Goal: Information Seeking & Learning: Learn about a topic

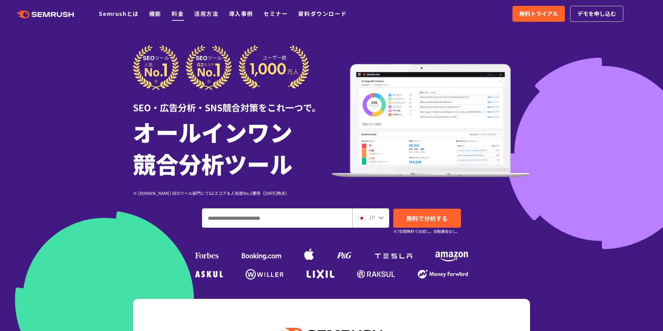
click at [175, 13] on link "料金" at bounding box center [178, 13] width 12 height 8
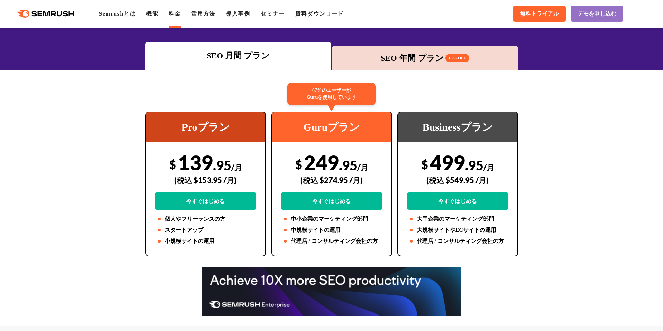
scroll to position [92, 0]
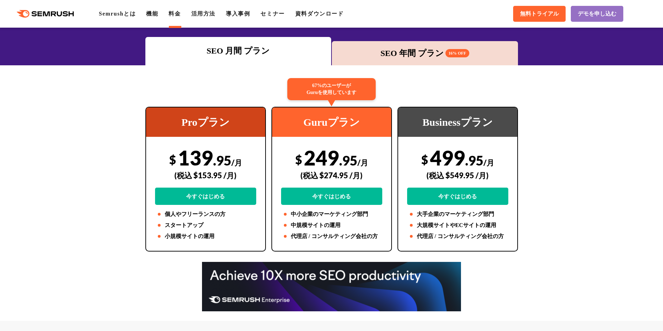
click at [384, 49] on div "SEO 年間 プラン 16% OFF" at bounding box center [424, 53] width 179 height 12
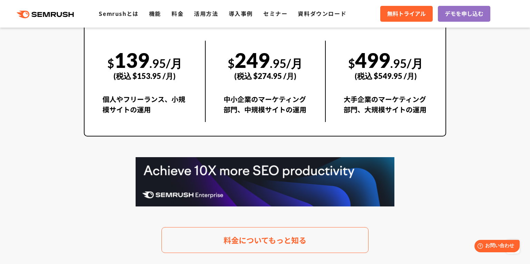
scroll to position [1353, 0]
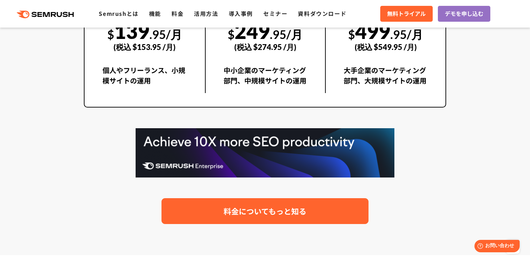
click at [270, 205] on span "料金についてもっと知る" at bounding box center [265, 211] width 83 height 12
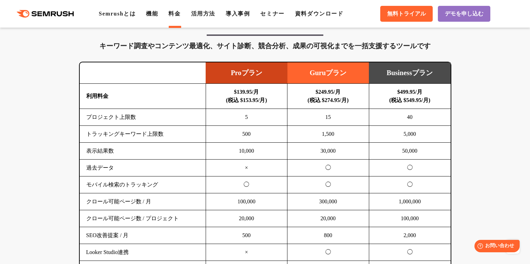
scroll to position [436, 0]
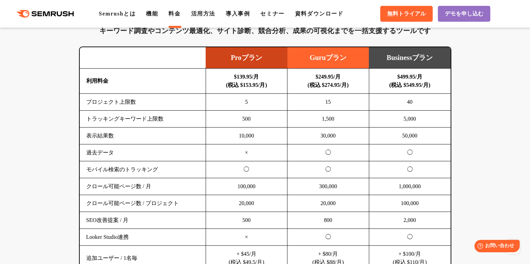
click at [330, 134] on td "30,000" at bounding box center [329, 136] width 82 height 17
click at [329, 167] on td "◯" at bounding box center [329, 170] width 82 height 17
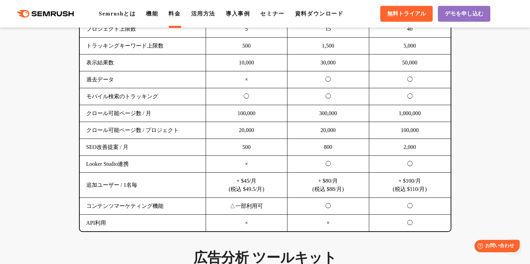
scroll to position [508, 0]
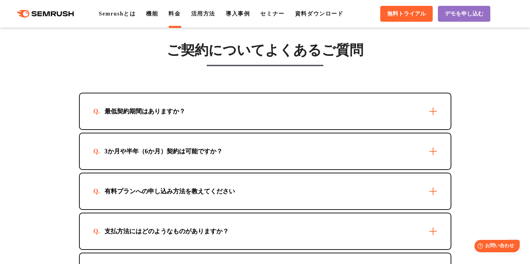
scroll to position [1944, 0]
click at [378, 110] on div "最低契約期間はありますか？" at bounding box center [265, 112] width 371 height 36
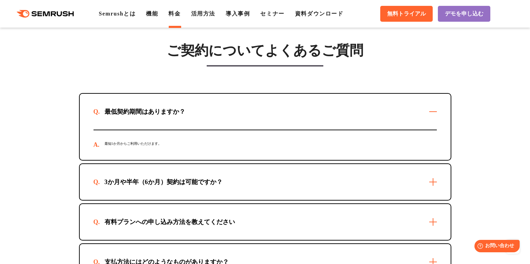
click at [378, 110] on div "最低契約期間はありますか？" at bounding box center [265, 112] width 371 height 36
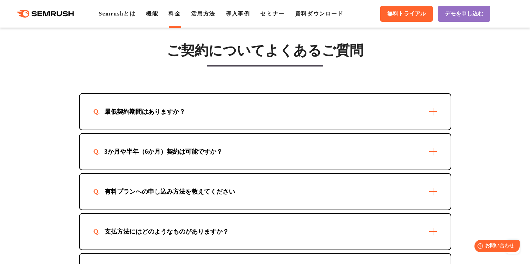
click at [372, 150] on div "3か月や半年（6か月）契約は可能ですか？" at bounding box center [265, 152] width 371 height 36
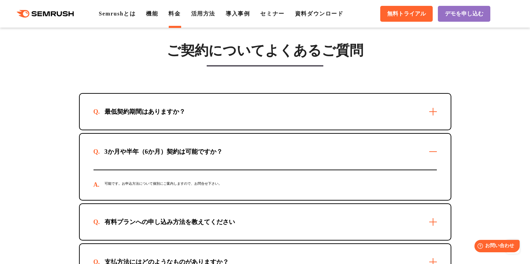
click at [372, 150] on div "3か月や半年（6か月）契約は可能ですか？" at bounding box center [265, 152] width 371 height 36
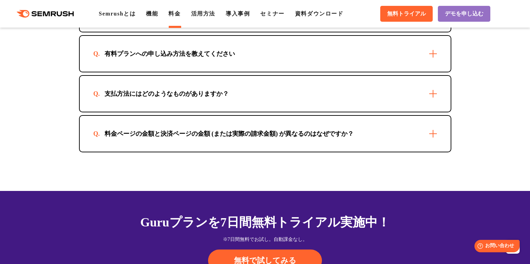
scroll to position [2067, 0]
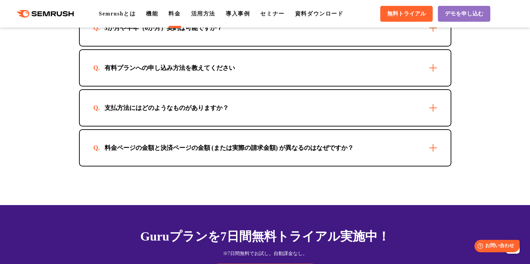
click at [388, 110] on div "支払方法にはどのようなものがありますか？" at bounding box center [265, 108] width 371 height 36
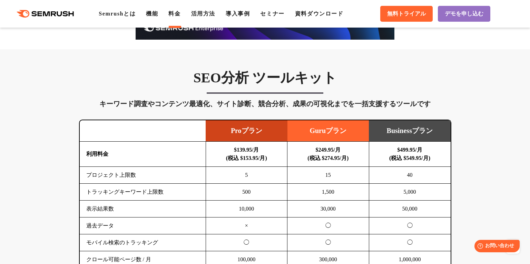
scroll to position [367, 0]
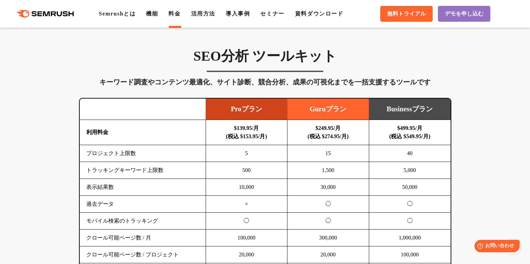
scroll to position [386, 0]
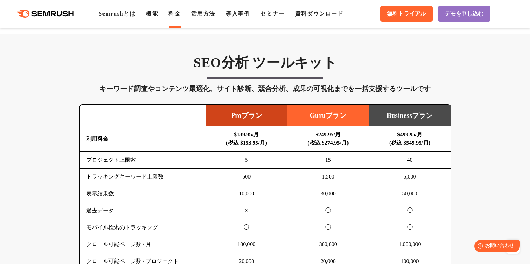
scroll to position [376, 0]
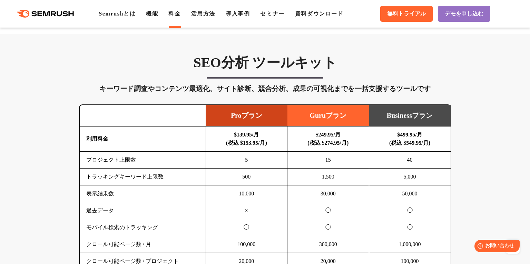
scroll to position [378, 0]
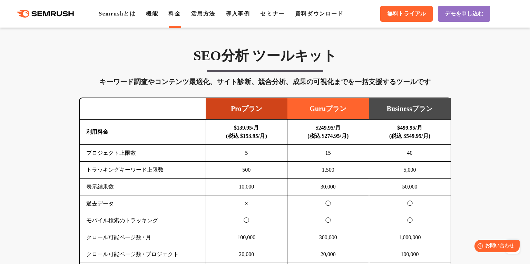
scroll to position [385, 0]
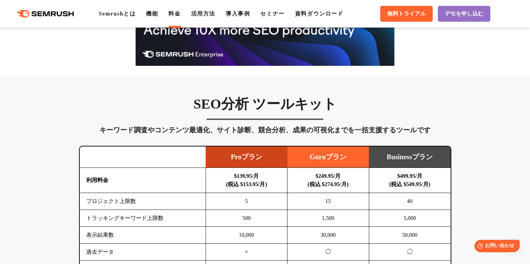
scroll to position [338, 0]
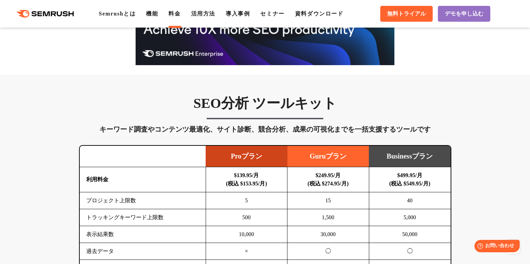
click at [149, 152] on td at bounding box center [143, 156] width 126 height 21
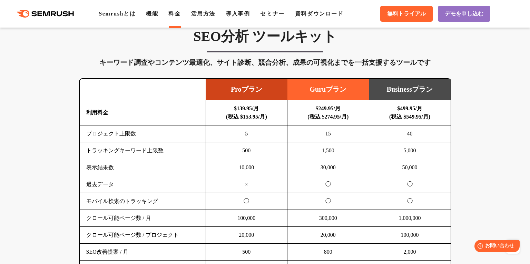
scroll to position [403, 0]
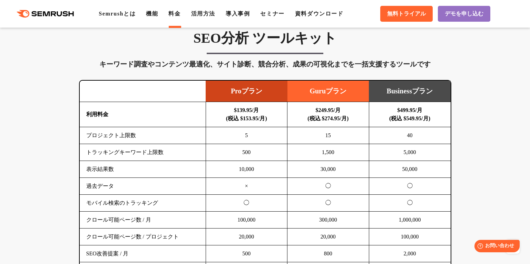
click at [133, 55] on div "SEO分析 ツールキット キーワード調査やコンテンツ最適化、サイト診断、競合分析、成果の可視化までを一括支援するツールです 横にスワイプしてください Proプ…" at bounding box center [265, 184] width 386 height 309
click at [137, 64] on div "キーワード調査やコンテンツ最適化、サイト診断、競合分析、成果の可視化までを一括支援するツールです" at bounding box center [265, 64] width 372 height 11
click at [125, 65] on div "キーワード調査やコンテンツ最適化、サイト診断、競合分析、成果の可視化までを一括支援するツールです" at bounding box center [265, 64] width 372 height 11
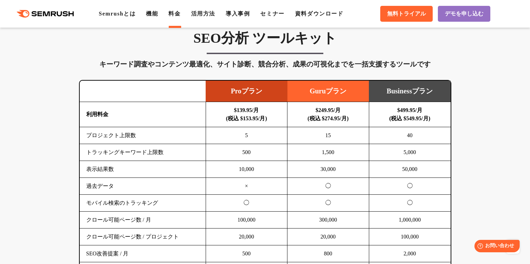
click at [125, 65] on div "キーワード調査やコンテンツ最適化、サイト診断、競合分析、成果の可視化までを一括支援するツールです" at bounding box center [265, 64] width 372 height 11
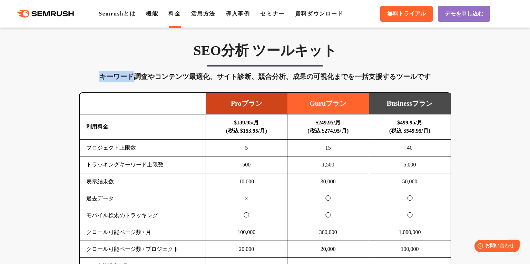
click at [125, 65] on div "SEO分析 ツールキット キーワード調査やコンテンツ最適化、サイト診断、競合分析、成果の可視化までを一括支援するツールです 横にスワイプしてください Proプ…" at bounding box center [265, 196] width 386 height 309
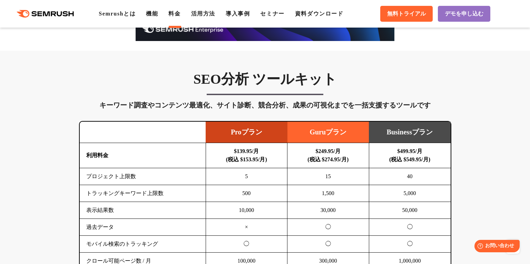
scroll to position [361, 0]
click at [125, 178] on td "プロジェクト上限数" at bounding box center [143, 177] width 126 height 17
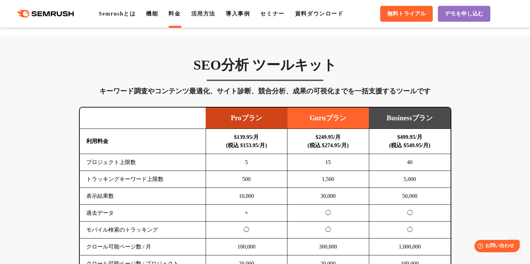
scroll to position [376, 0]
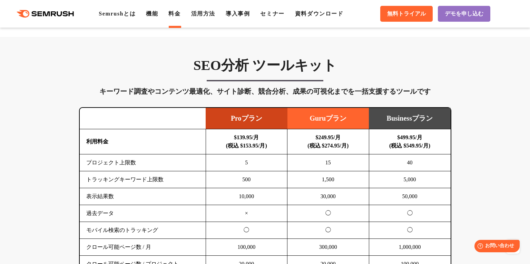
click at [125, 178] on td "トラッキングキーワード上限数" at bounding box center [143, 180] width 126 height 17
click at [130, 181] on td "トラッキングキーワード上限数" at bounding box center [143, 180] width 126 height 17
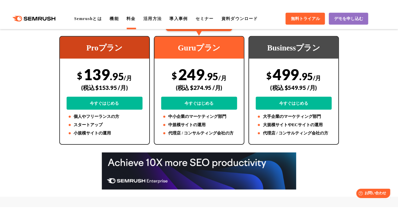
scroll to position [0, 0]
